Goal: Task Accomplishment & Management: Manage account settings

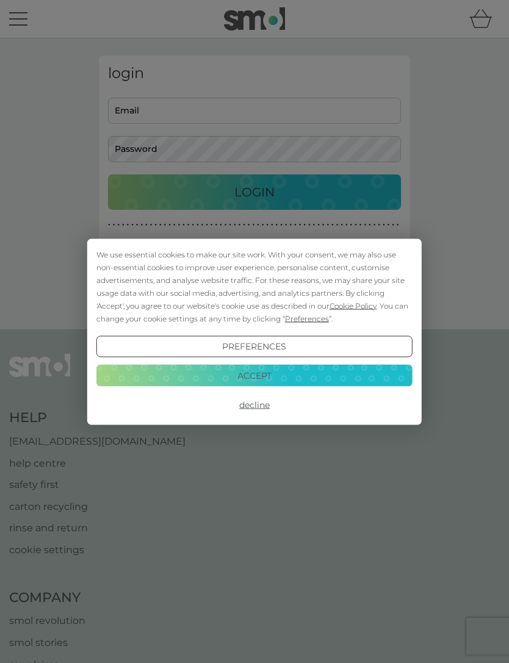
click at [214, 372] on button "Accept" at bounding box center [254, 376] width 316 height 22
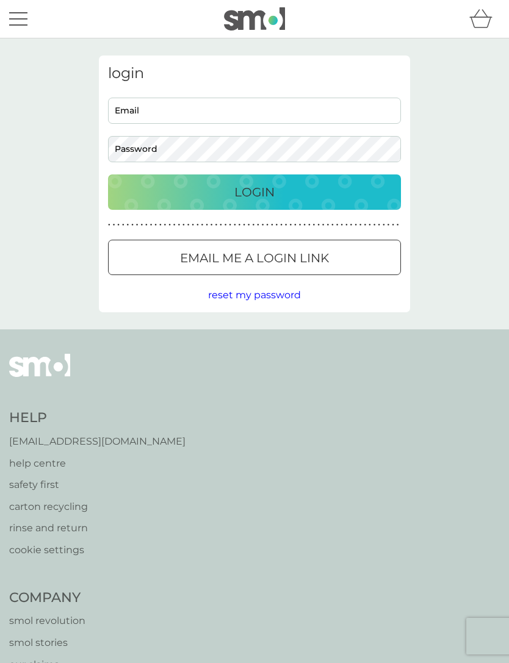
click at [125, 106] on input "Email" at bounding box center [254, 111] width 293 height 26
type input "marilynbuss@btinternet.com"
click at [201, 194] on div "Login" at bounding box center [254, 192] width 269 height 20
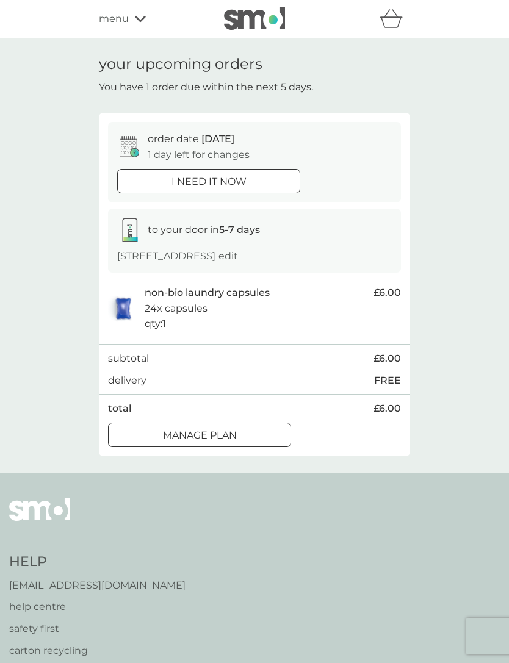
click at [198, 440] on div at bounding box center [200, 435] width 44 height 13
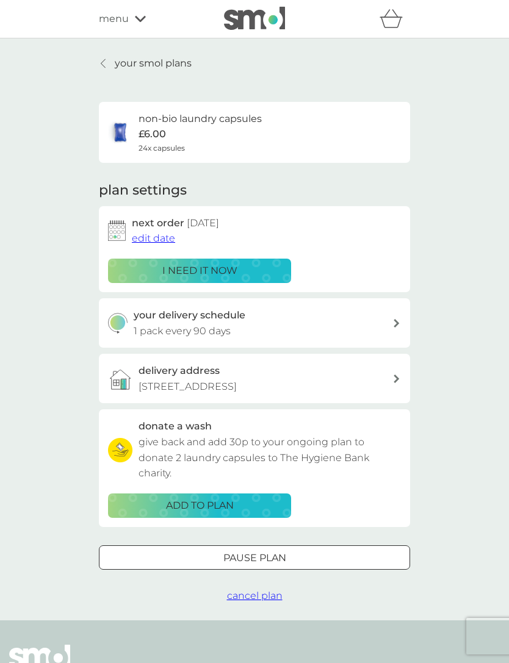
click at [396, 316] on div "your delivery schedule 1 pack every 90 days" at bounding box center [254, 322] width 311 height 49
select select "91"
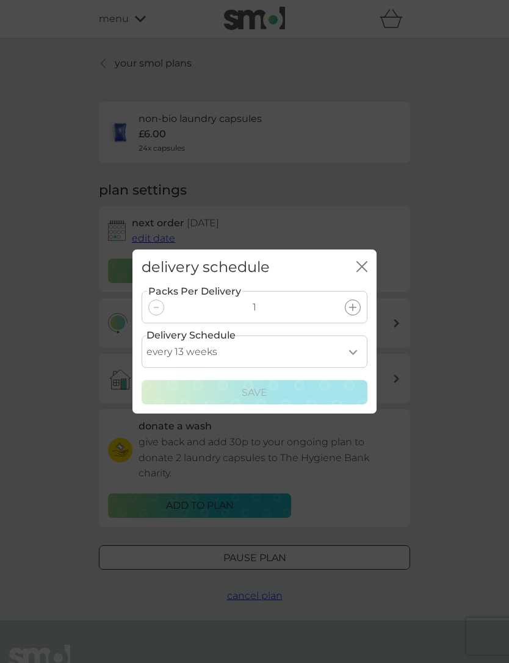
click at [159, 308] on div at bounding box center [156, 308] width 16 height 16
click at [360, 267] on icon "close" at bounding box center [361, 266] width 11 height 11
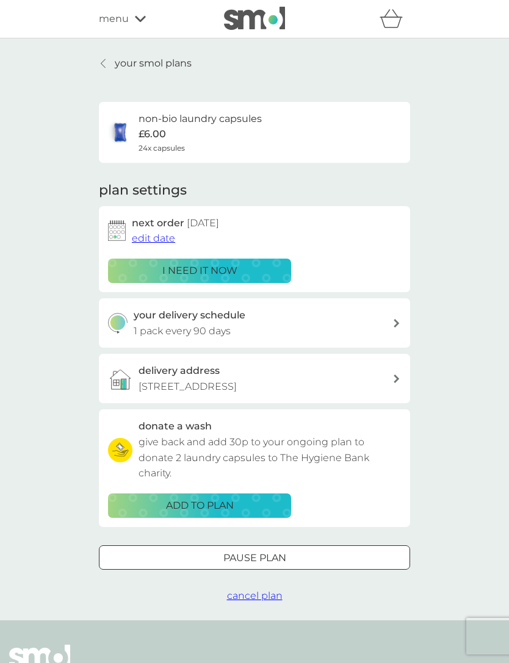
click at [148, 236] on span "edit date" at bounding box center [153, 239] width 43 height 12
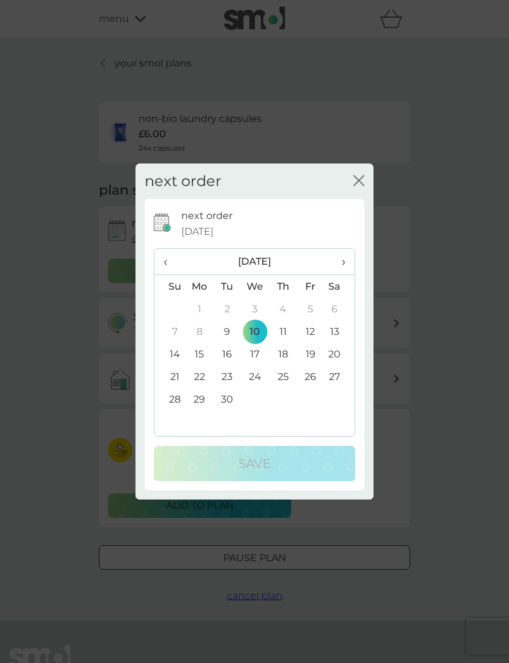
click at [342, 256] on span "›" at bounding box center [339, 262] width 12 height 26
click at [313, 400] on td "31" at bounding box center [310, 399] width 27 height 23
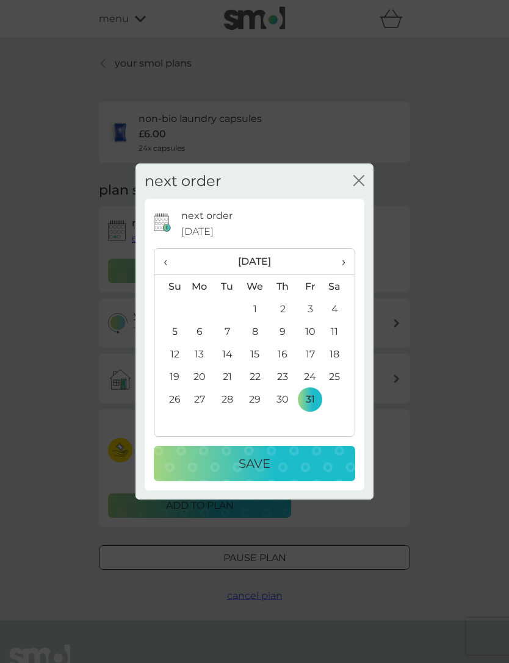
click at [244, 461] on p "Save" at bounding box center [255, 464] width 32 height 20
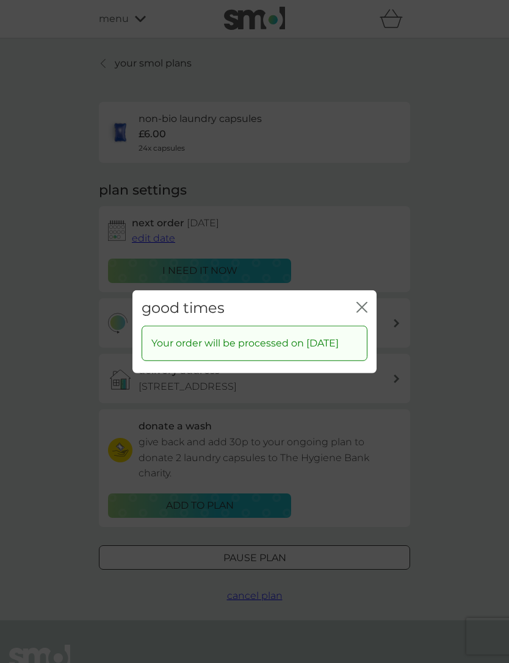
click at [358, 301] on icon "close" at bounding box center [361, 306] width 11 height 11
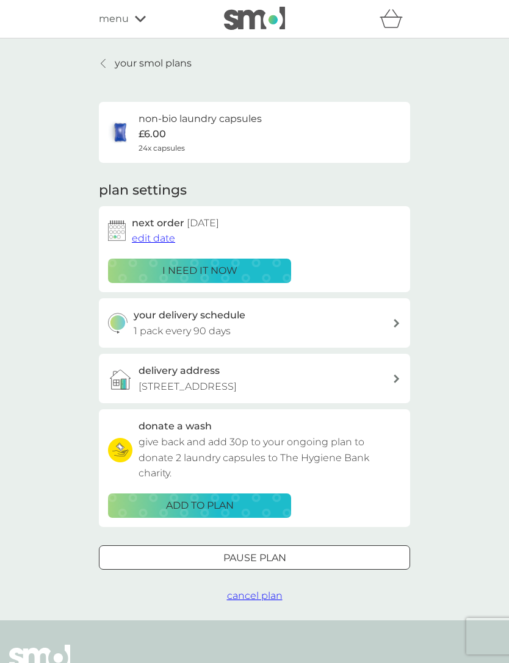
click at [258, 602] on span "cancel plan" at bounding box center [255, 596] width 56 height 12
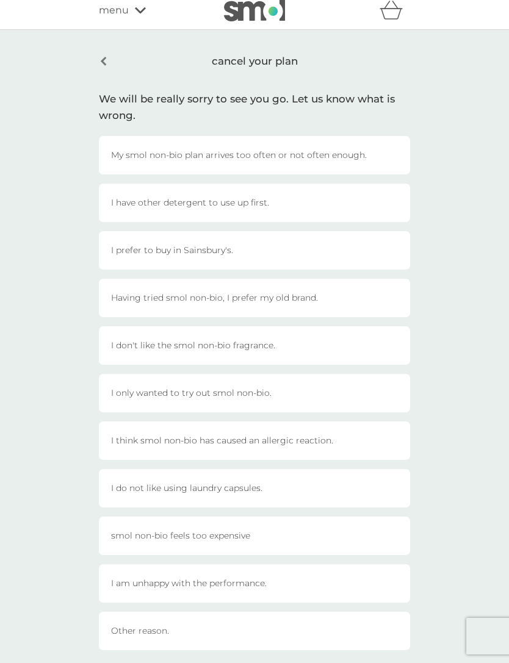
scroll to position [8, 0]
click at [403, 292] on div "Having tried smol non-bio, I prefer my old brand." at bounding box center [254, 299] width 311 height 38
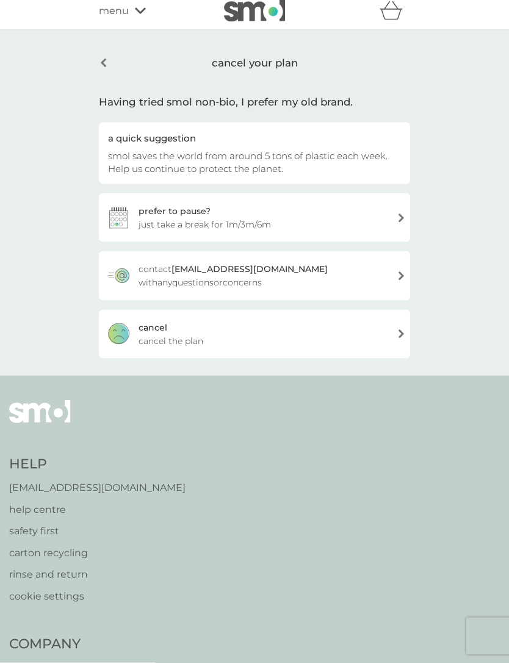
scroll to position [9, 0]
click at [396, 328] on div "[PERSON_NAME] the plan" at bounding box center [254, 333] width 311 height 49
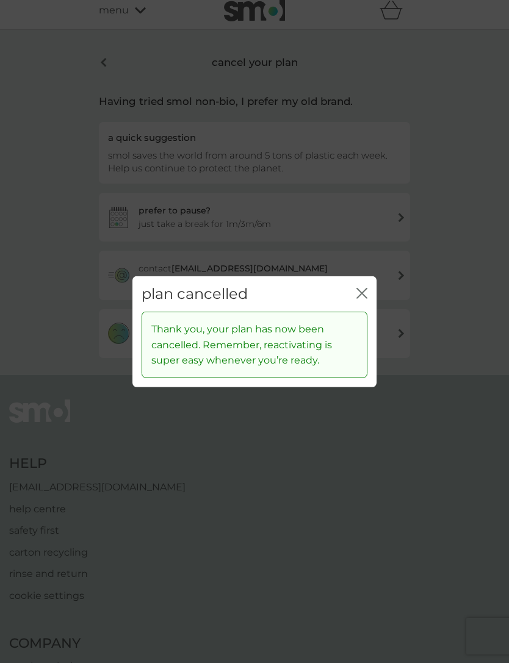
click at [358, 298] on icon "close" at bounding box center [361, 292] width 11 height 11
